Goal: Task Accomplishment & Management: Manage account settings

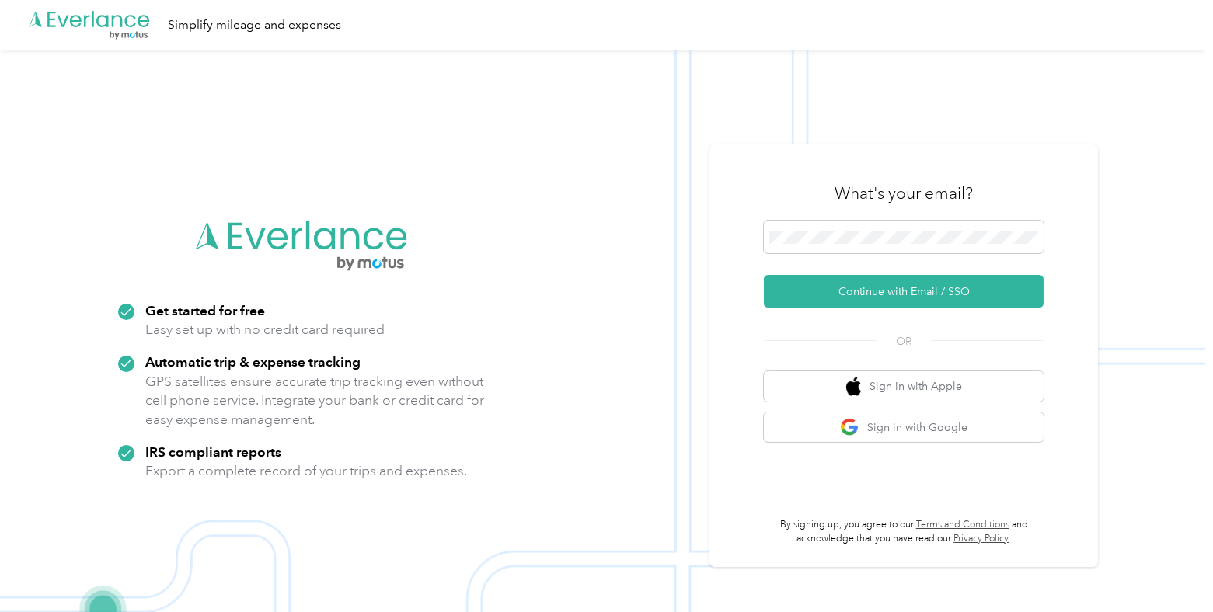
click at [1039, 130] on img at bounding box center [602, 356] width 1205 height 612
click at [953, 298] on button "Continue with Email / SSO" at bounding box center [904, 291] width 280 height 33
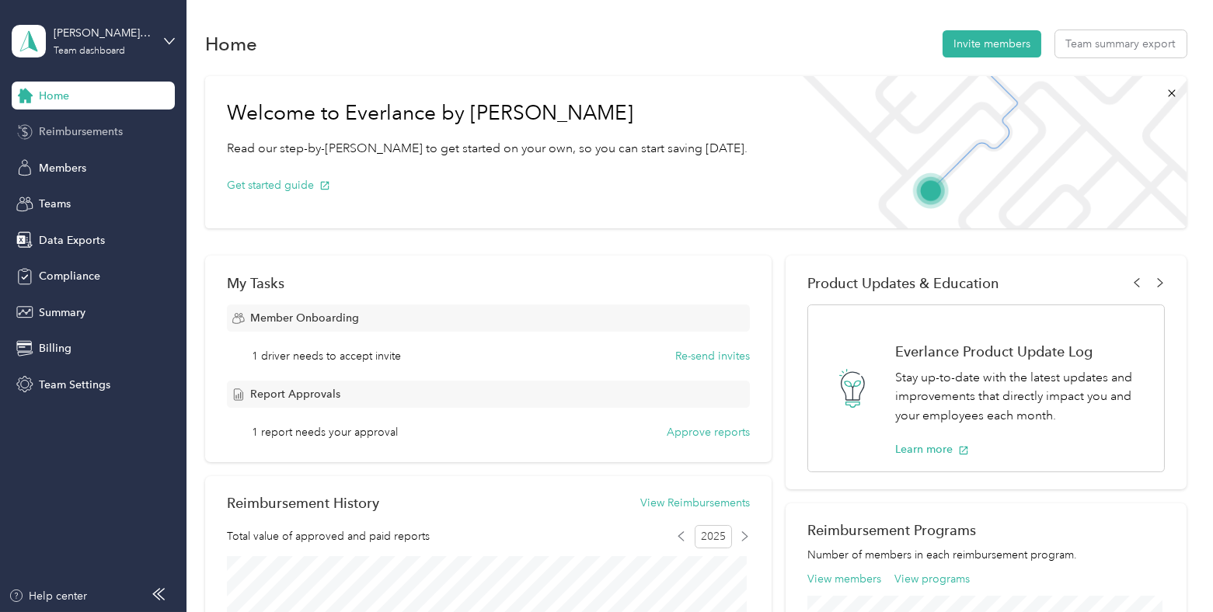
click at [124, 131] on div "Reimbursements" at bounding box center [93, 132] width 163 height 28
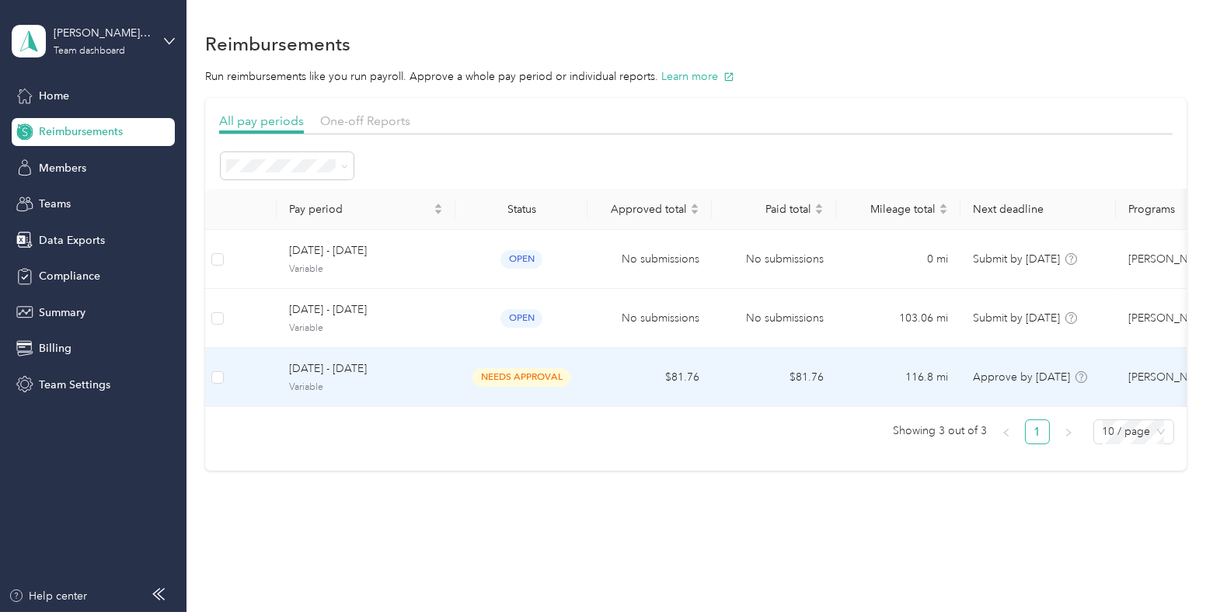
click at [571, 363] on td "needs approval" at bounding box center [521, 377] width 132 height 59
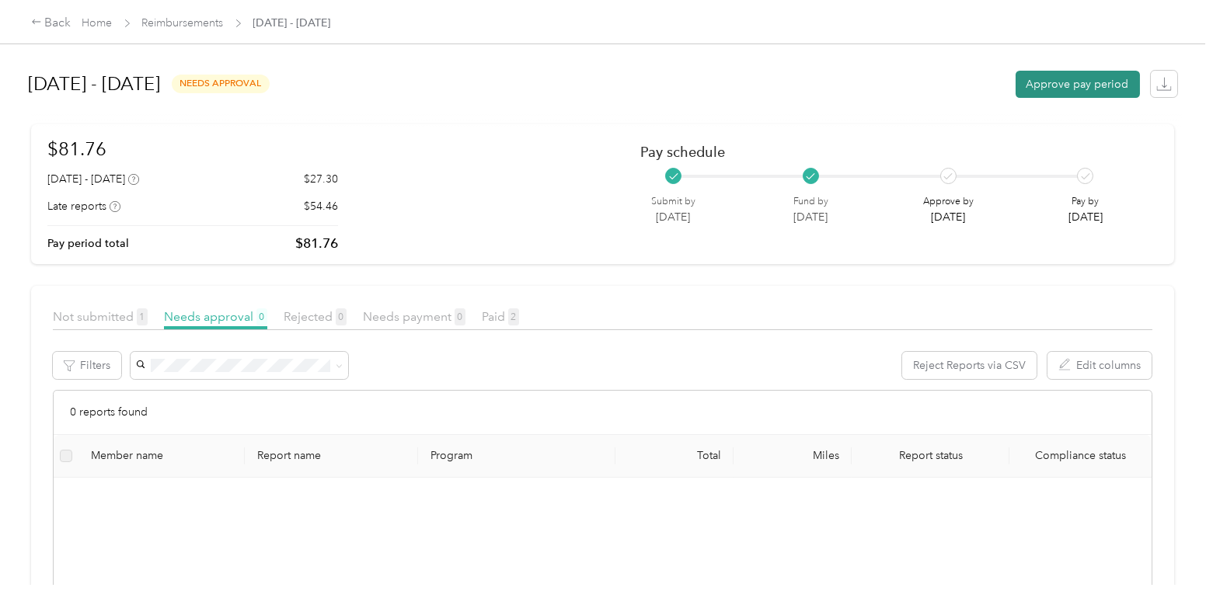
click at [1036, 88] on button "Approve pay period" at bounding box center [1078, 84] width 124 height 27
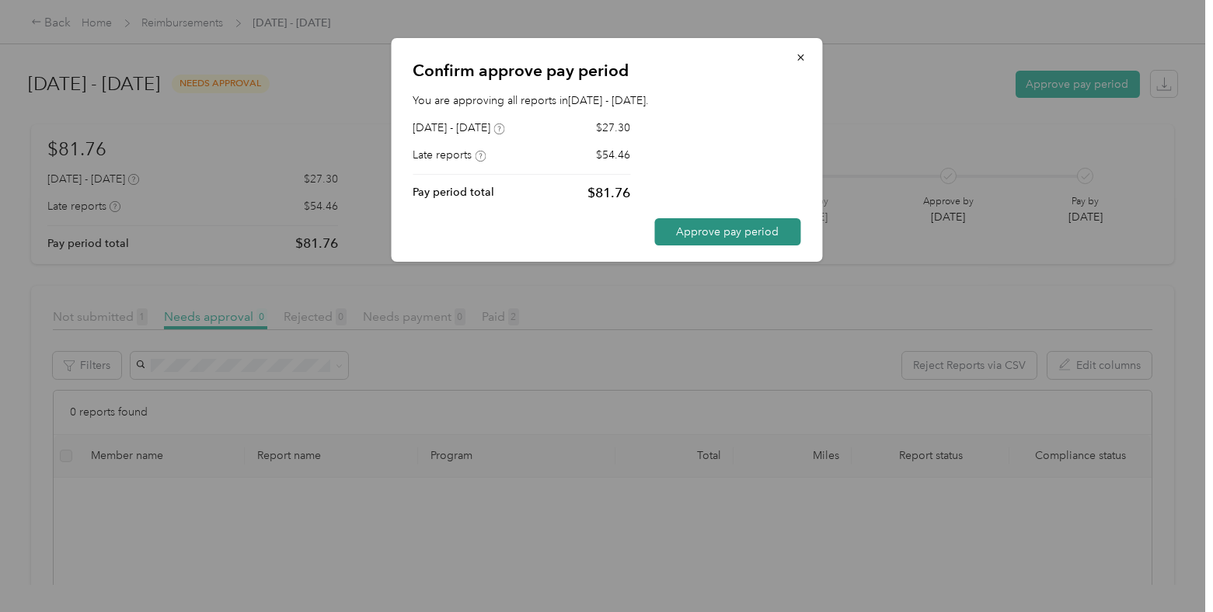
click at [729, 235] on button "Approve pay period" at bounding box center [727, 231] width 146 height 27
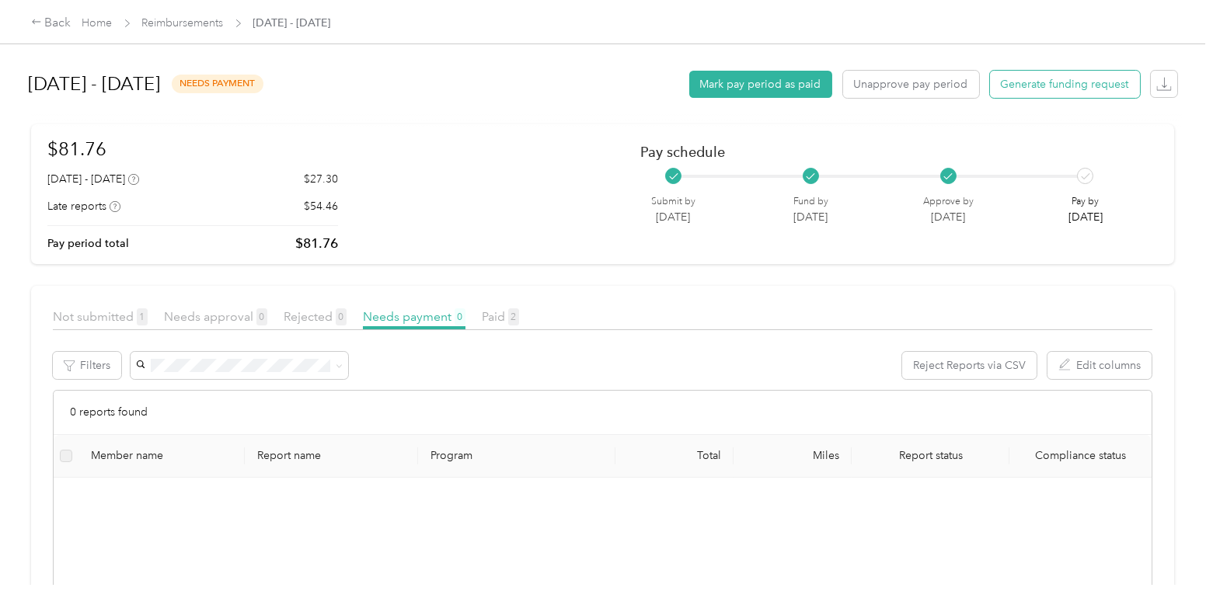
click at [1028, 73] on button "Generate funding request" at bounding box center [1065, 84] width 150 height 27
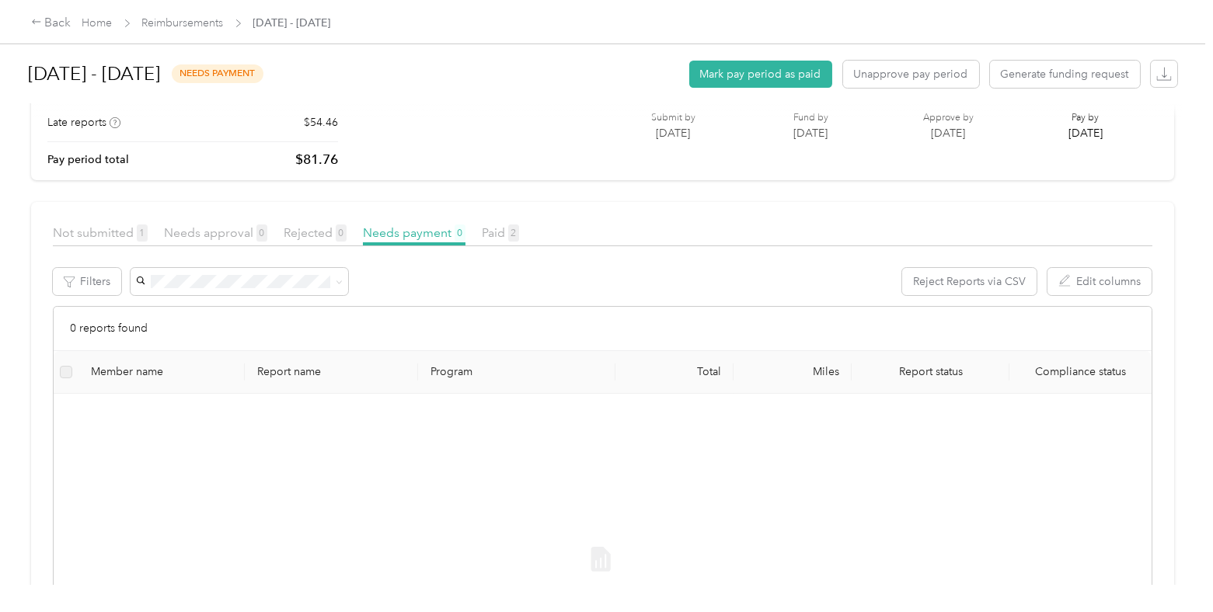
scroll to position [78, 0]
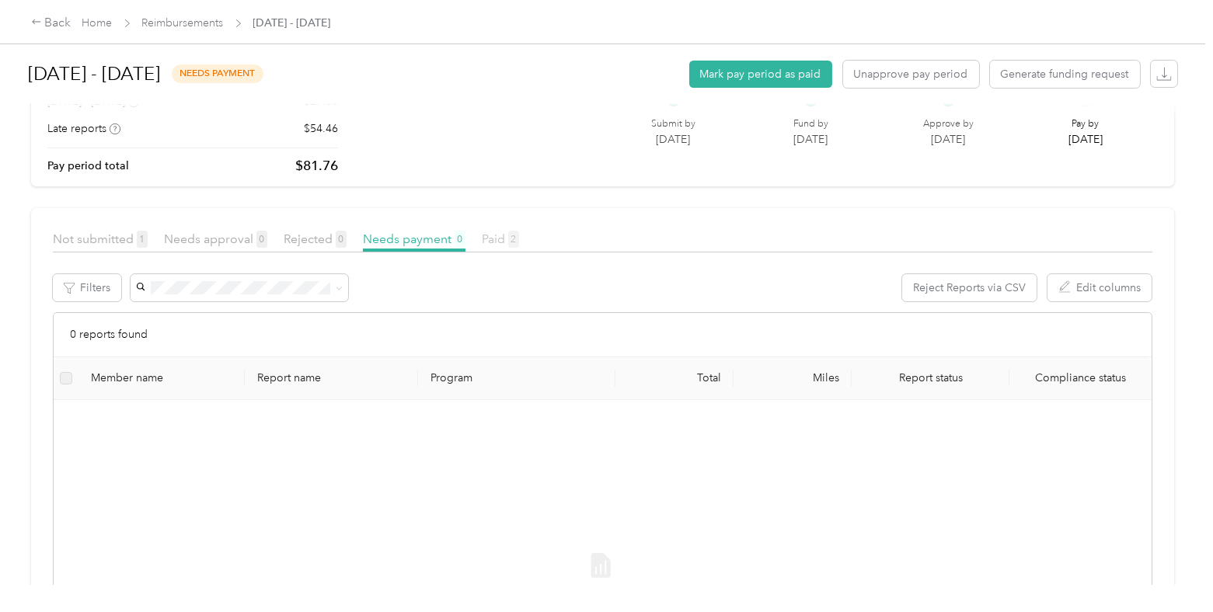
click at [504, 240] on span "Paid 2" at bounding box center [500, 239] width 37 height 15
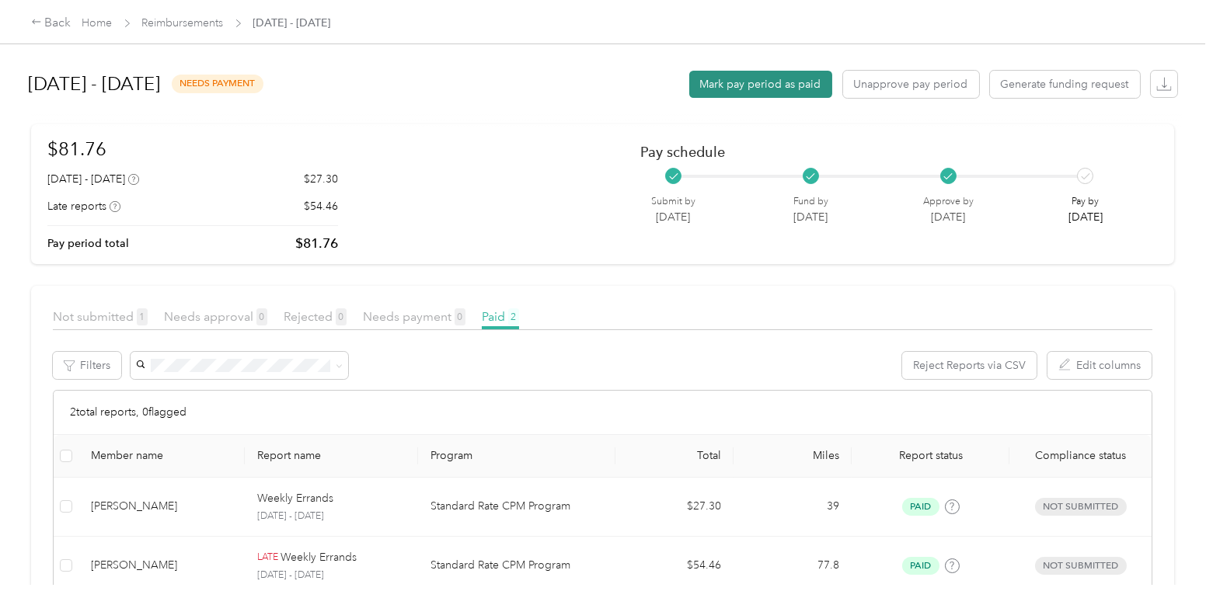
click at [768, 79] on button "Mark pay period as paid" at bounding box center [760, 84] width 143 height 27
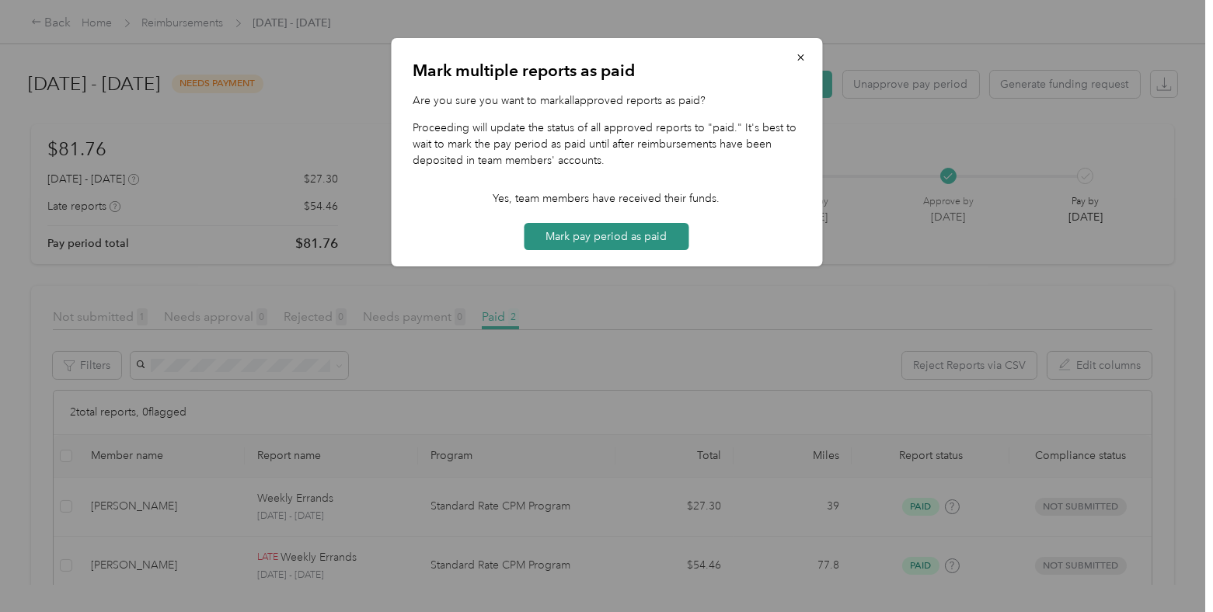
click at [592, 232] on button "Mark pay period as paid" at bounding box center [606, 236] width 165 height 27
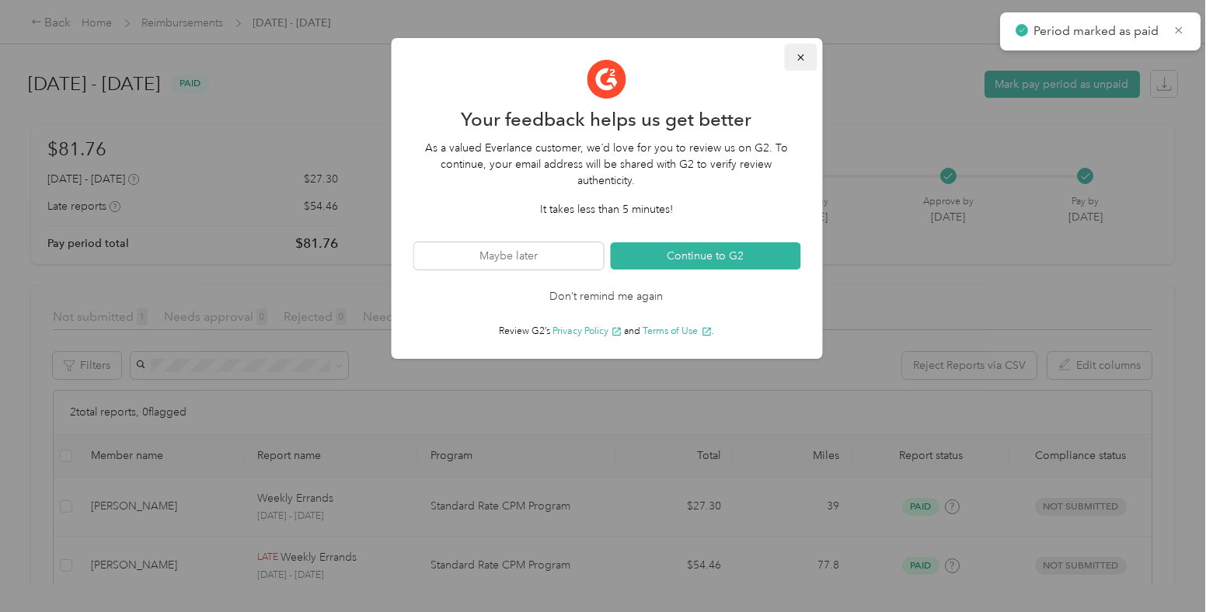
click at [797, 54] on icon "button" at bounding box center [800, 57] width 11 height 11
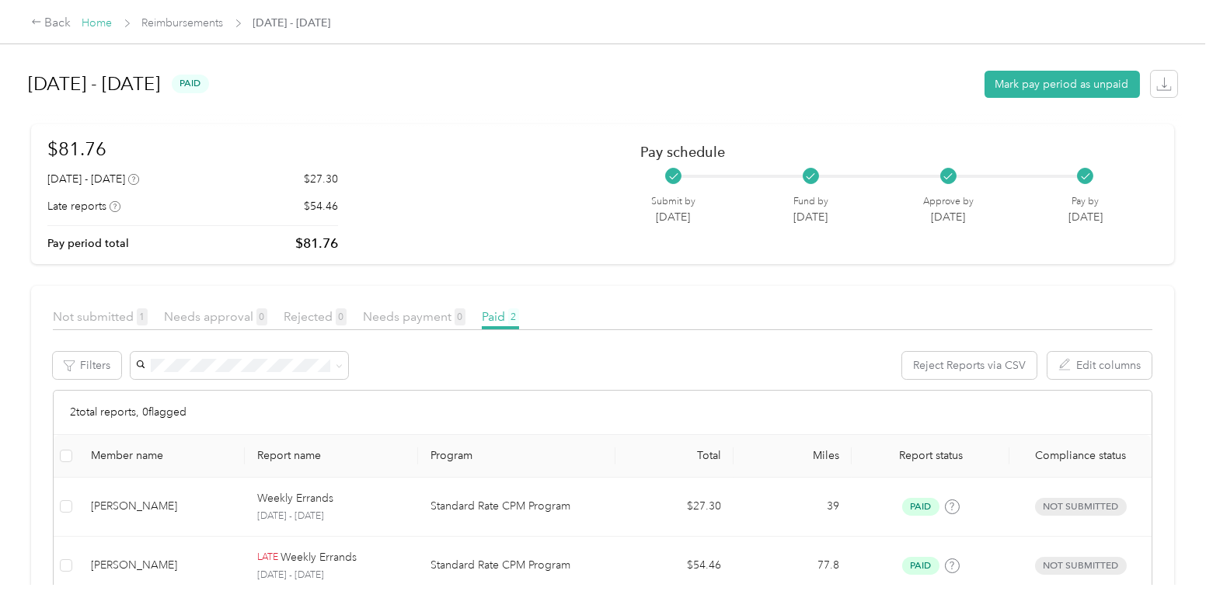
click at [97, 19] on link "Home" at bounding box center [97, 22] width 30 height 13
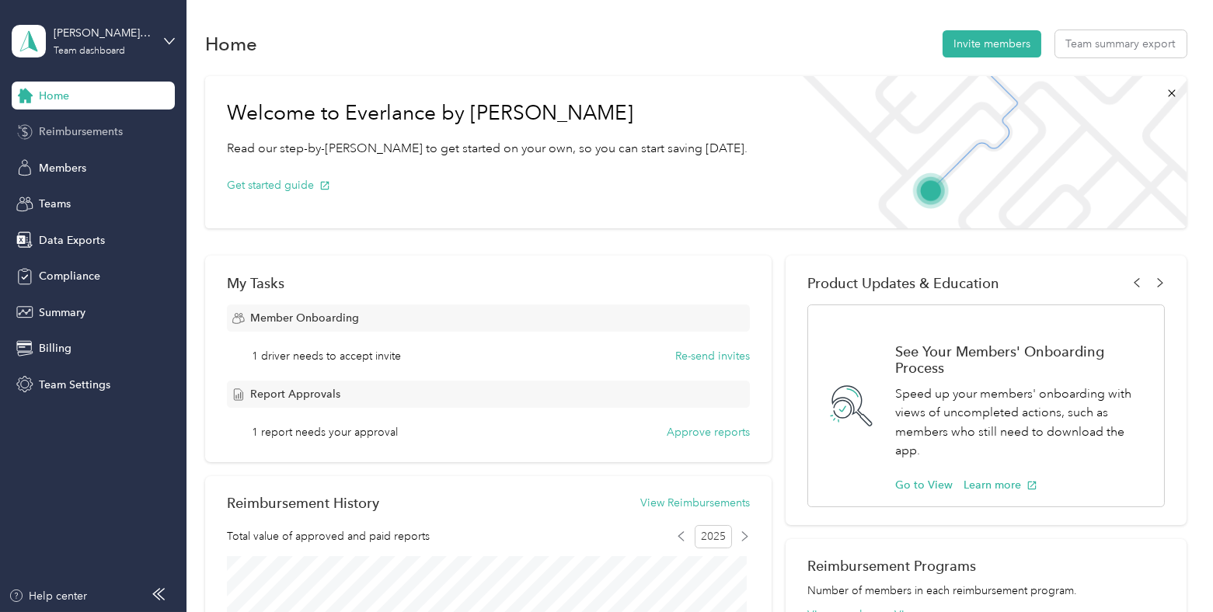
click at [107, 138] on span "Reimbursements" at bounding box center [81, 132] width 84 height 16
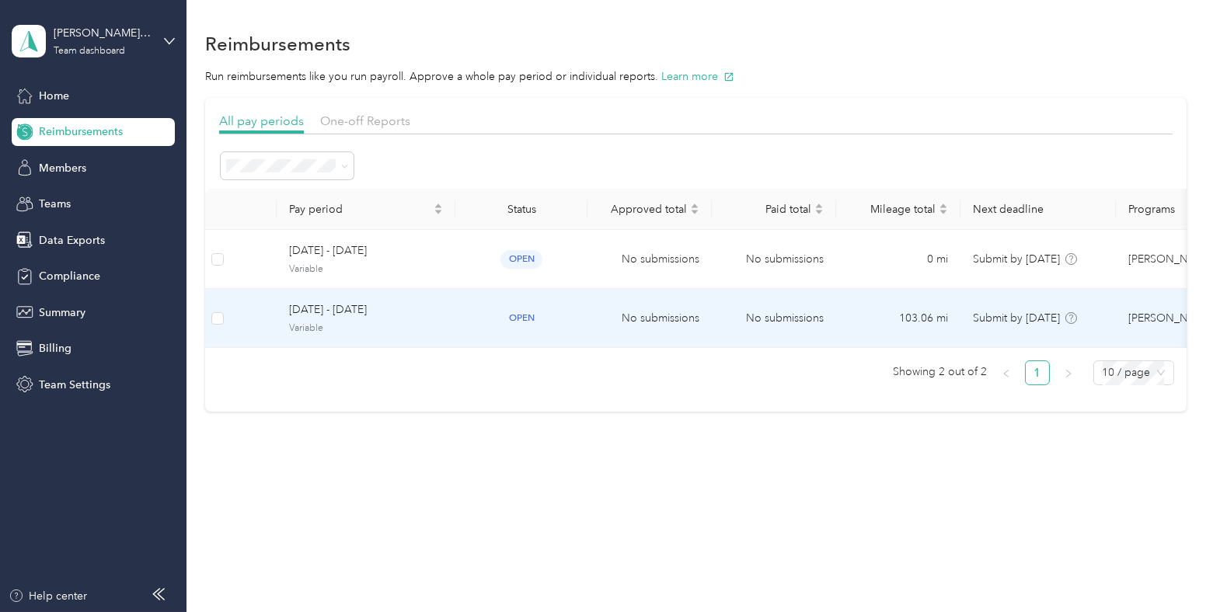
click at [680, 322] on td "No submissions" at bounding box center [649, 318] width 124 height 59
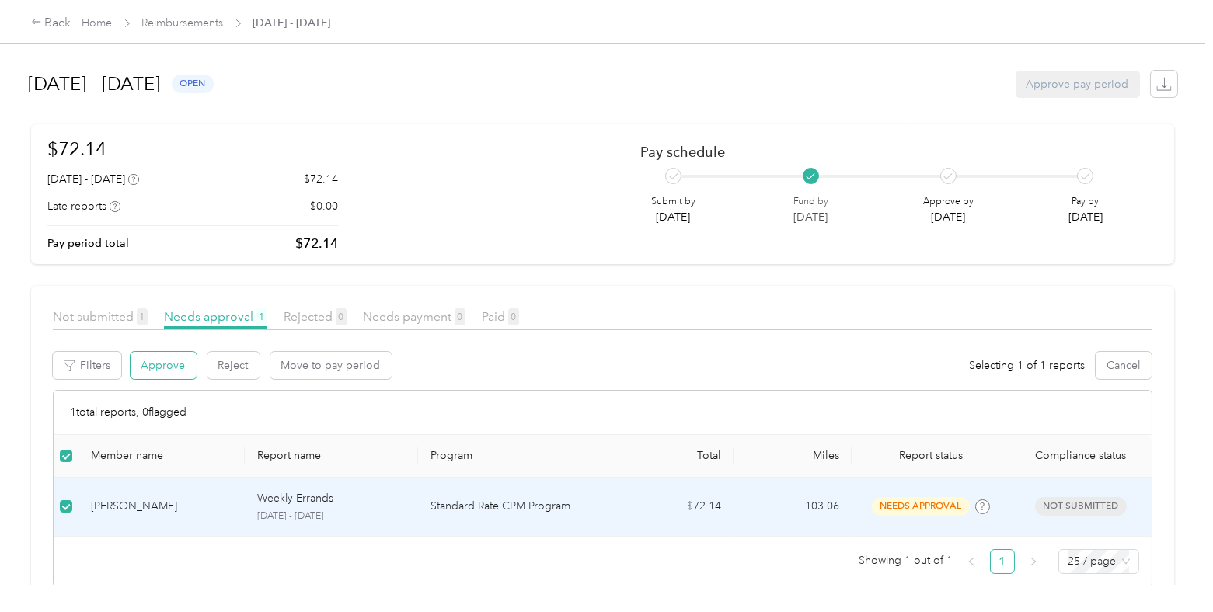
click at [165, 374] on button "Approve" at bounding box center [164, 365] width 66 height 27
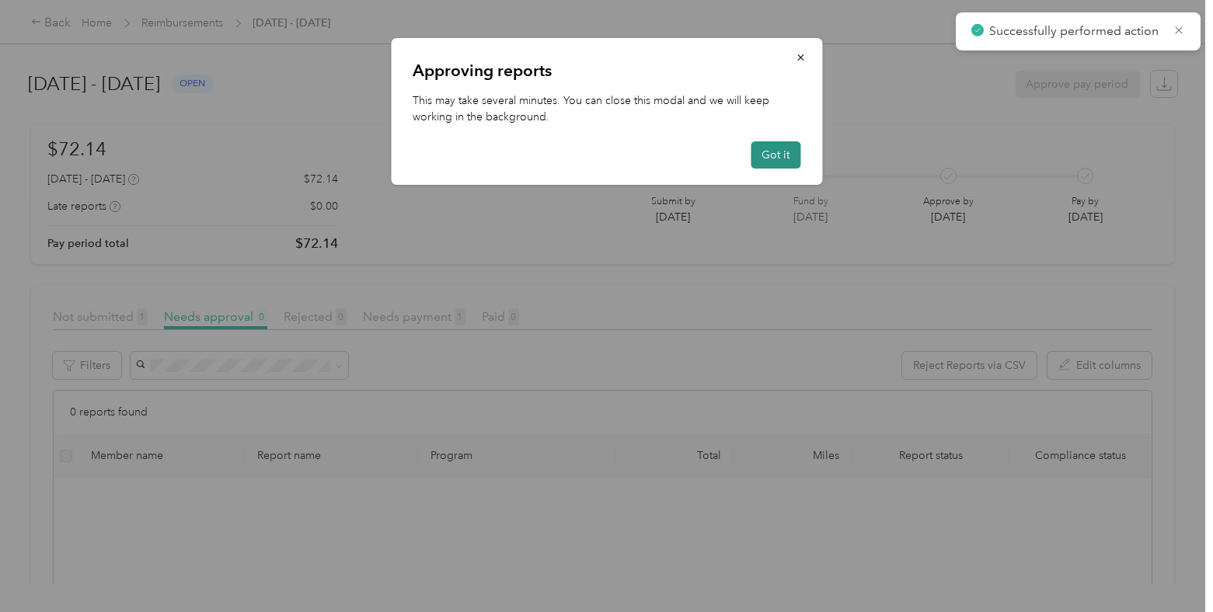
click at [783, 147] on button "Got it" at bounding box center [776, 154] width 50 height 27
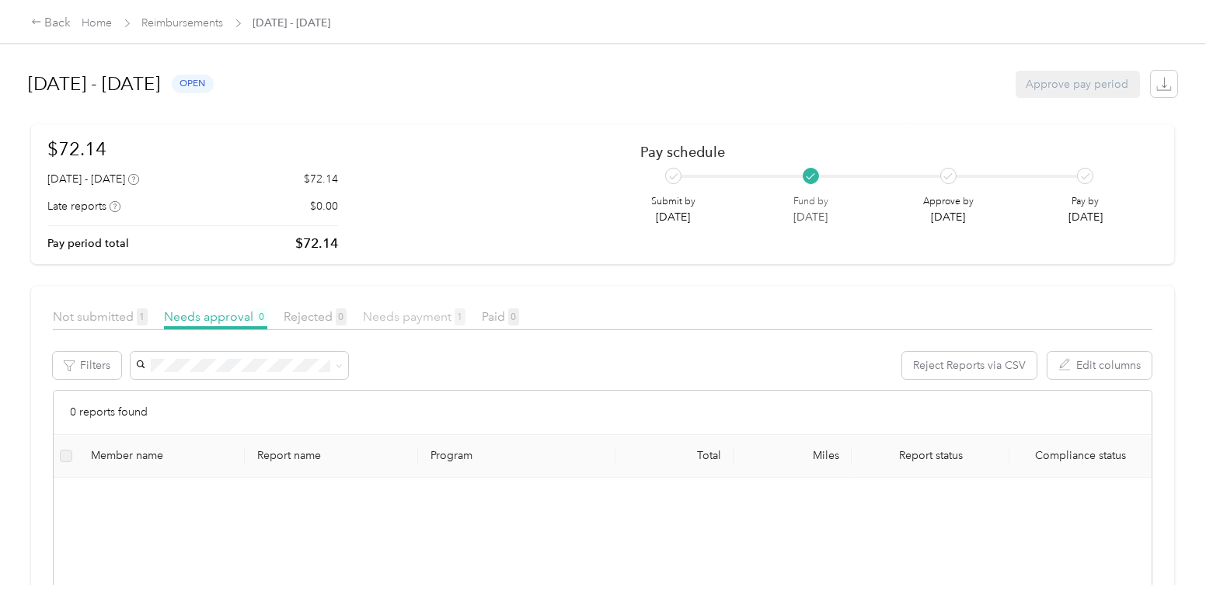
click at [404, 320] on span "Needs payment 1" at bounding box center [414, 316] width 103 height 15
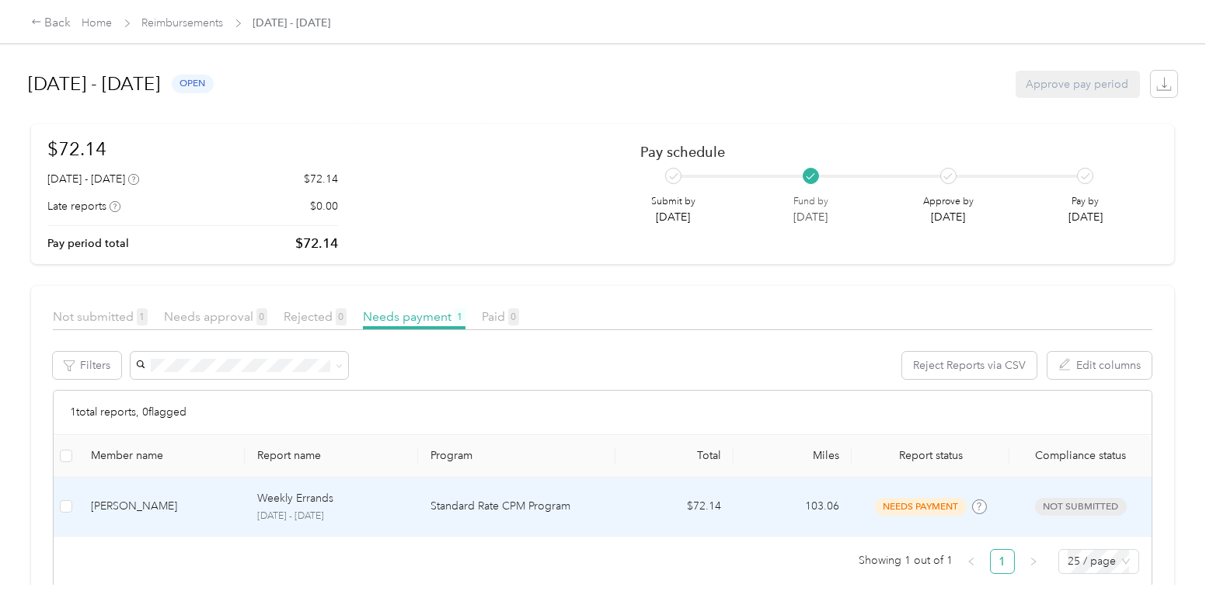
click at [574, 506] on p "Standard Rate CPM Program" at bounding box center [516, 506] width 172 height 17
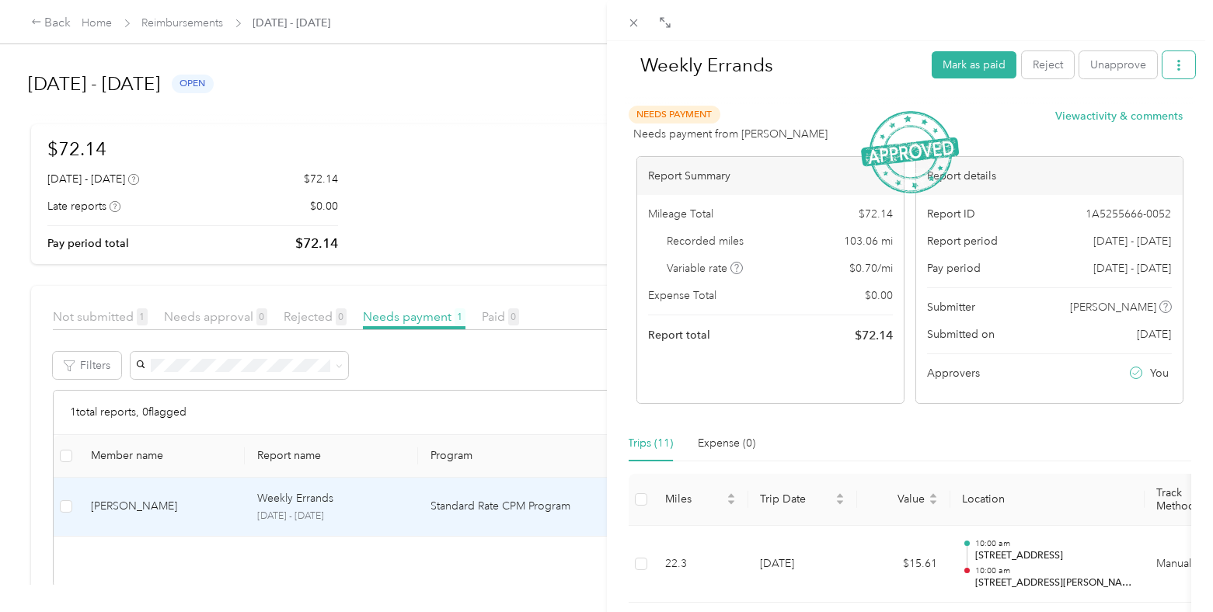
click at [1173, 68] on button "button" at bounding box center [1178, 64] width 33 height 27
click at [1139, 115] on span "Download" at bounding box center [1122, 121] width 51 height 16
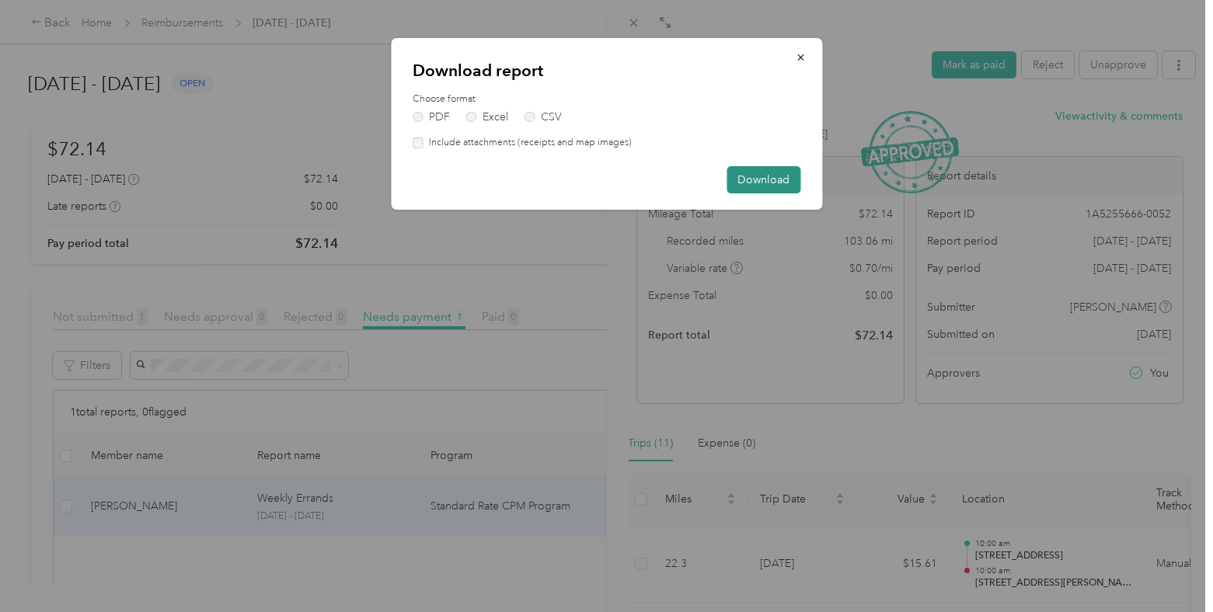
click at [787, 175] on button "Download" at bounding box center [764, 179] width 74 height 27
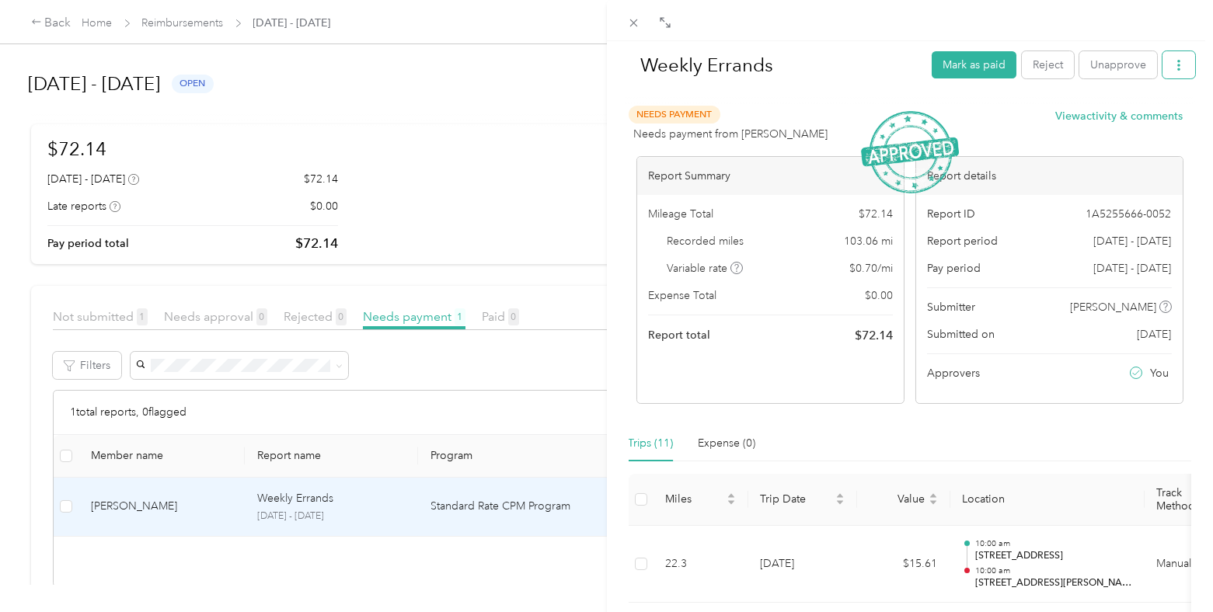
drag, startPoint x: 1171, startPoint y: 54, endPoint x: 1162, endPoint y: 61, distance: 11.0
click at [1162, 61] on button "button" at bounding box center [1178, 64] width 33 height 27
click at [633, 22] on icon at bounding box center [633, 23] width 8 height 8
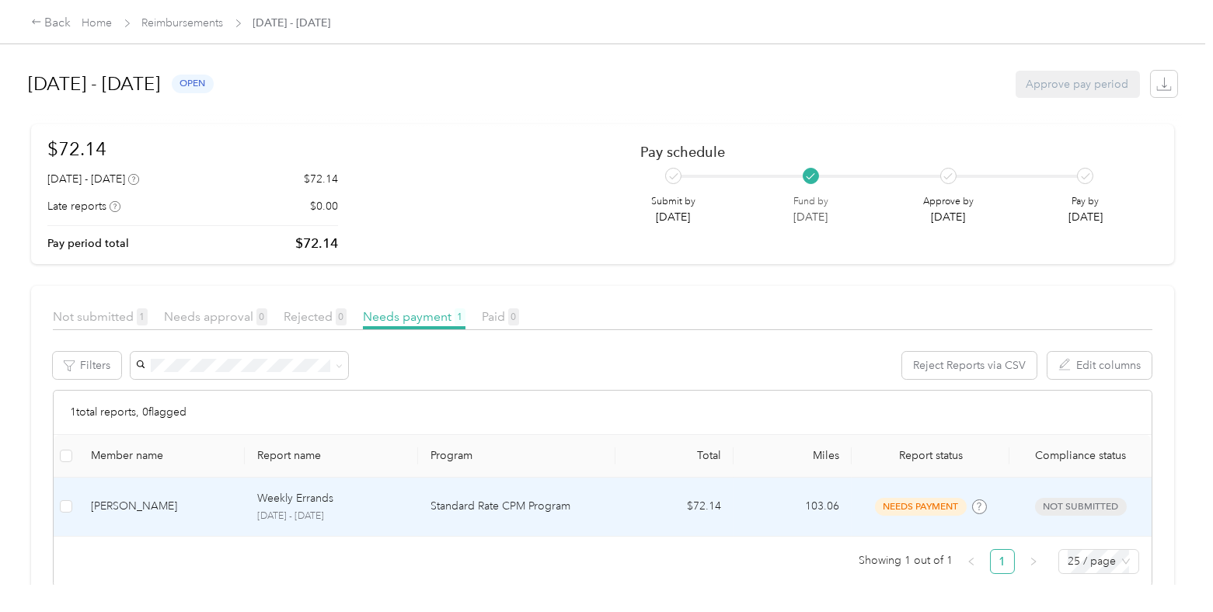
click at [168, 504] on div "[PERSON_NAME]" at bounding box center [161, 506] width 141 height 17
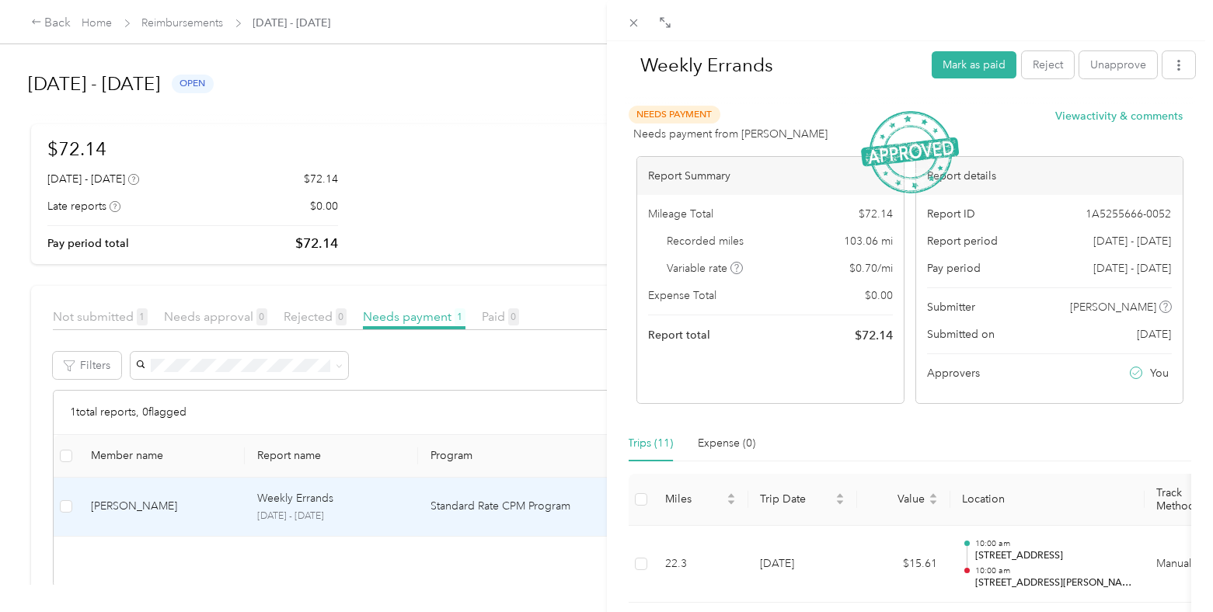
click at [456, 44] on div "Weekly Errands Mark as paid Reject Unapprove Needs Payment Needs payment from […" at bounding box center [606, 306] width 1213 height 612
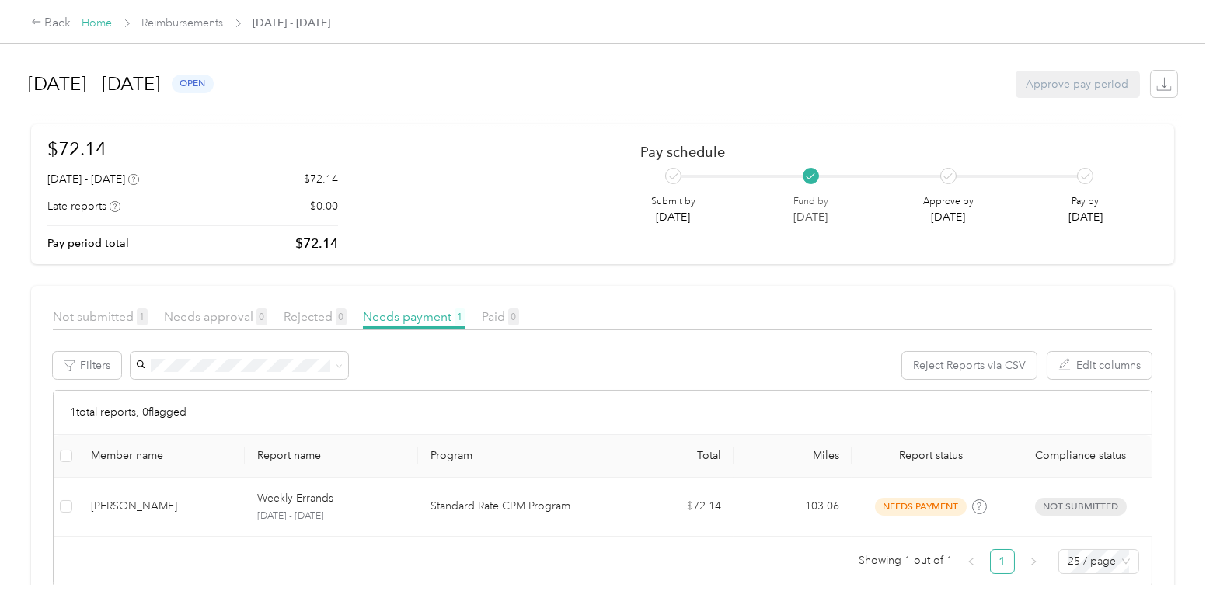
click at [98, 22] on link "Home" at bounding box center [97, 22] width 30 height 13
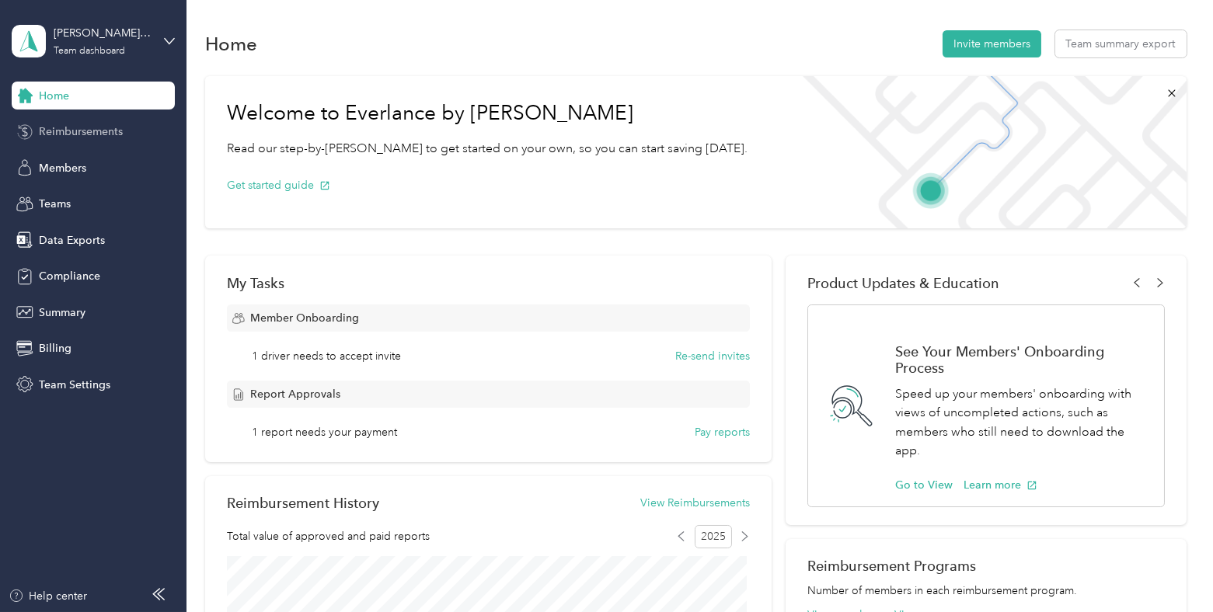
click at [101, 144] on div "Reimbursements" at bounding box center [93, 132] width 163 height 28
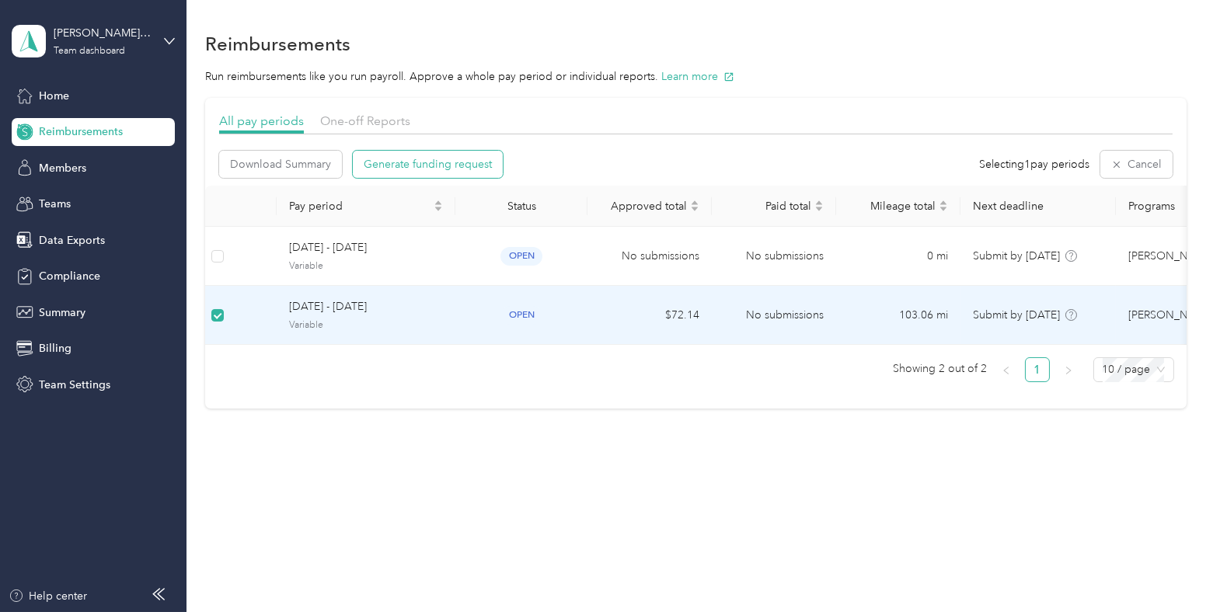
click at [481, 156] on span "Generate funding request" at bounding box center [428, 164] width 128 height 16
